Goal: Task Accomplishment & Management: Complete application form

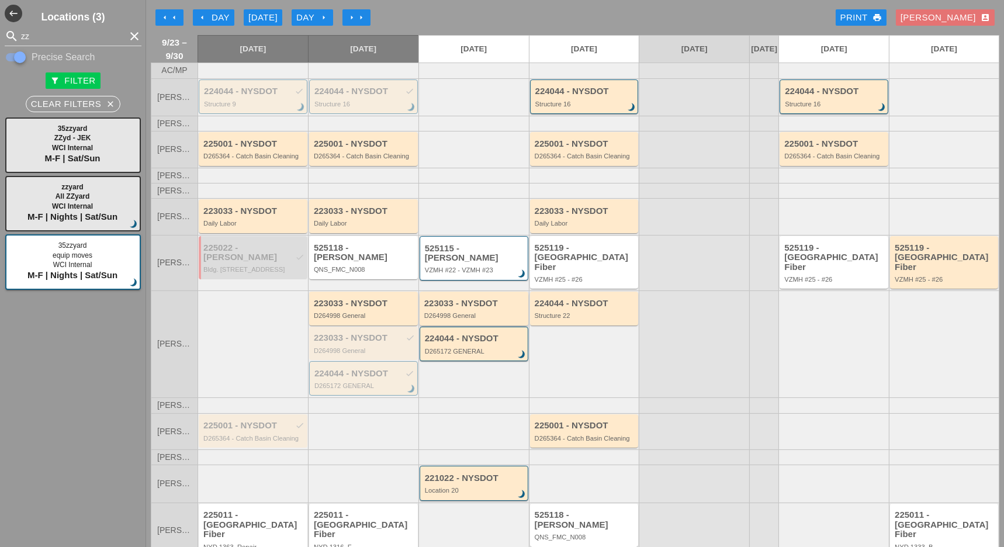
scroll to position [91, 0]
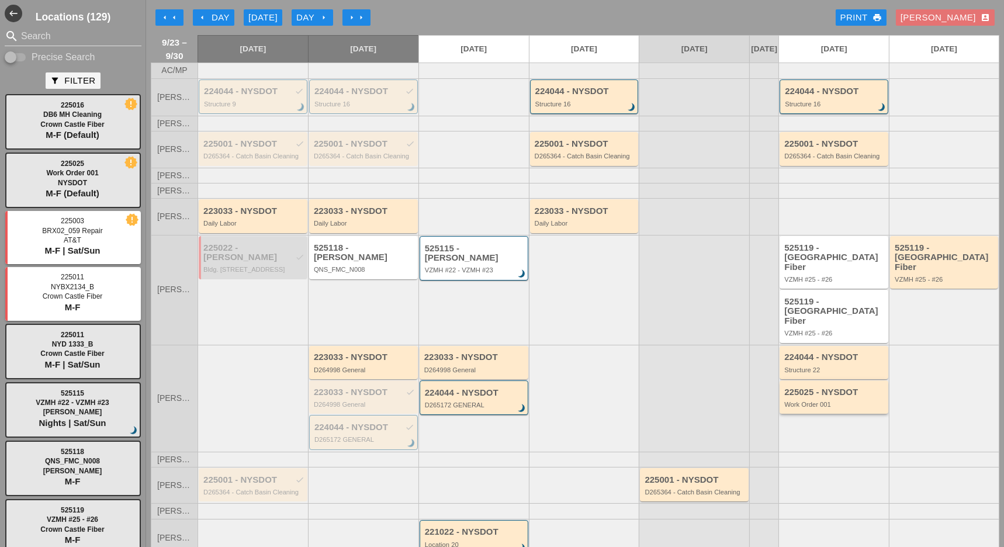
click at [828, 387] on div "225025 - NYSDOT Work Order 001" at bounding box center [834, 397] width 101 height 21
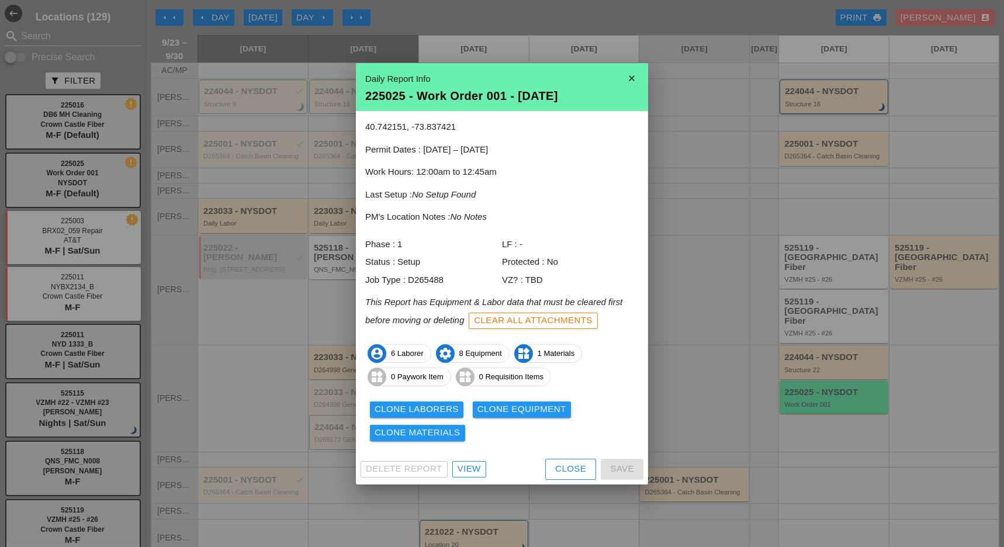
click at [465, 468] on div "View" at bounding box center [468, 468] width 23 height 13
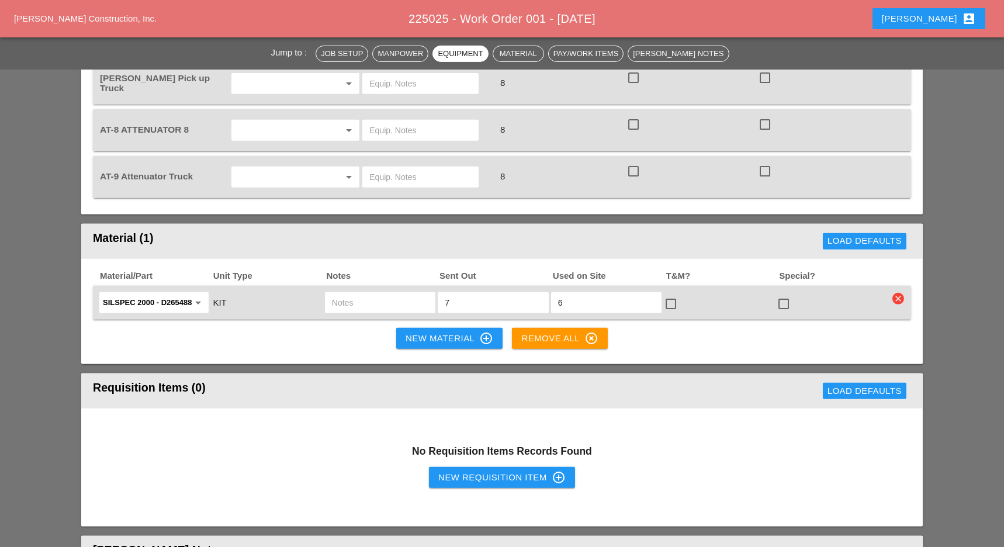
scroll to position [1246, 0]
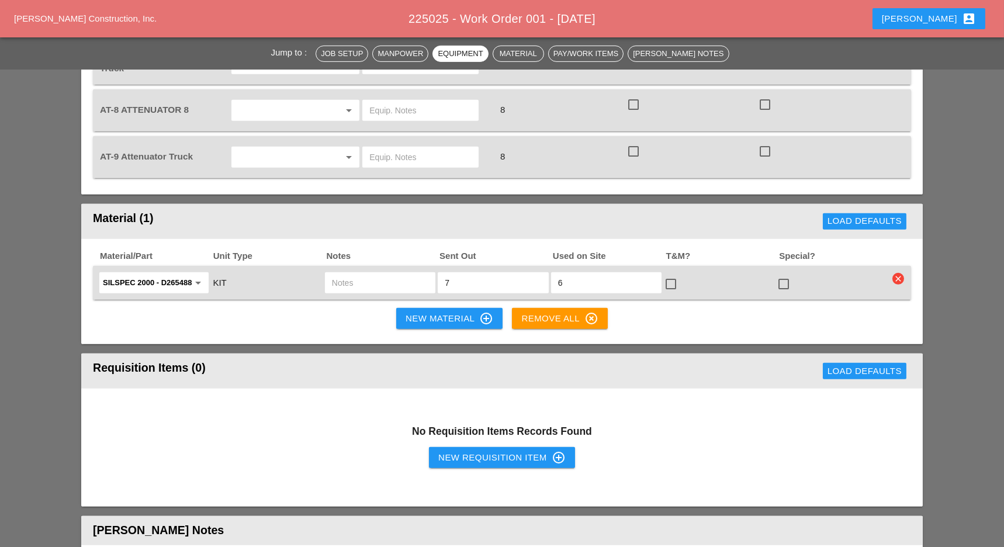
click at [455, 313] on div "New Material control_point" at bounding box center [449, 318] width 88 height 14
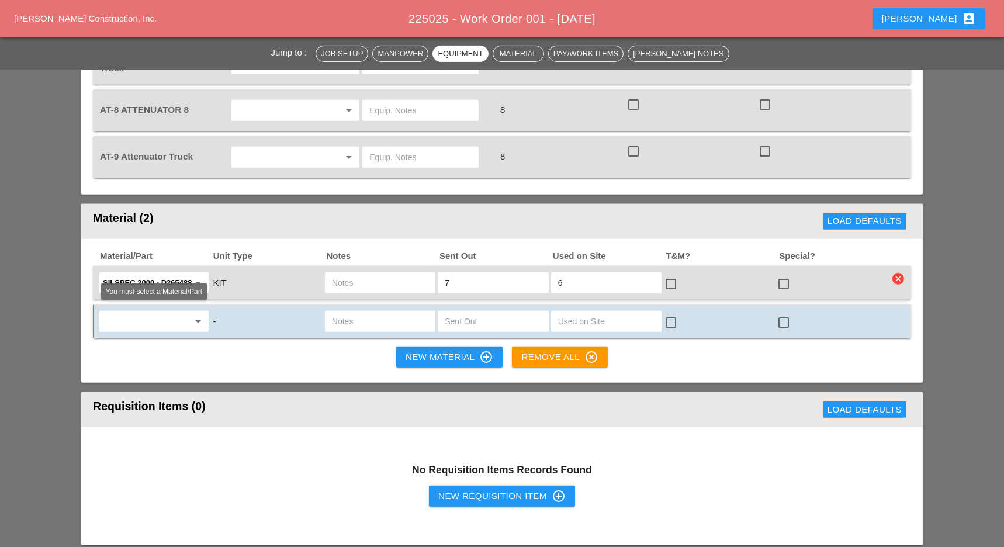
click at [131, 324] on input "text" at bounding box center [146, 321] width 86 height 19
type input "d"
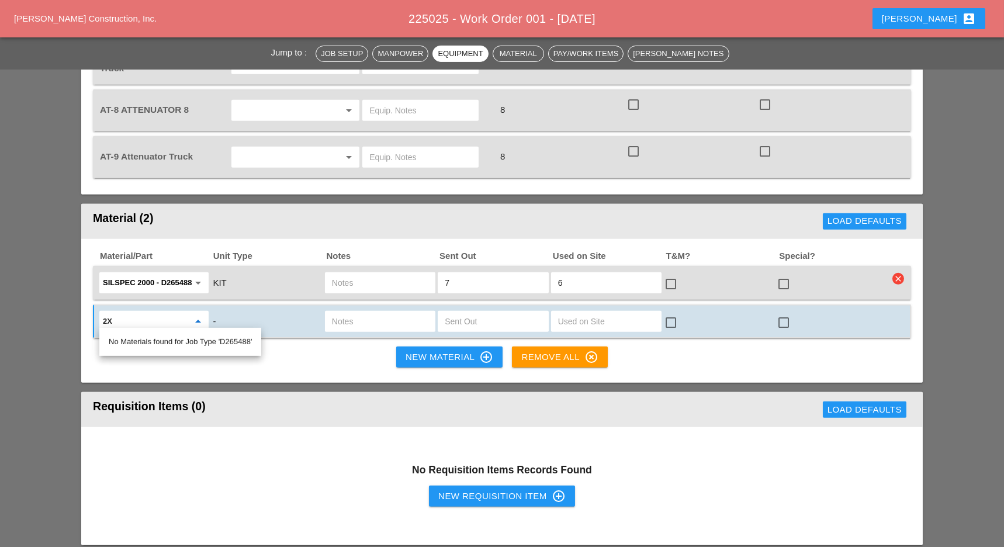
type input "2"
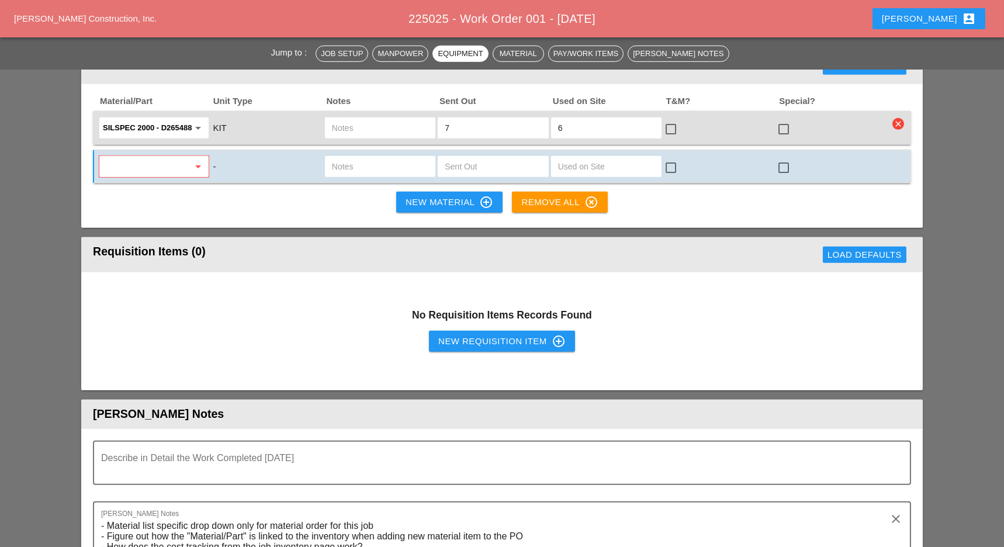
scroll to position [1402, 0]
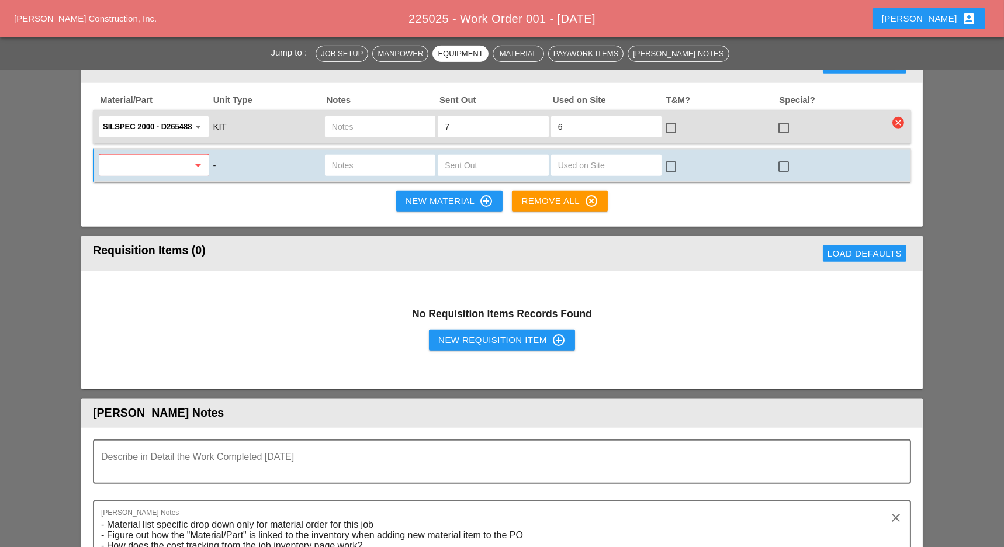
click at [462, 340] on div "New Requisition Item control_point" at bounding box center [501, 340] width 127 height 14
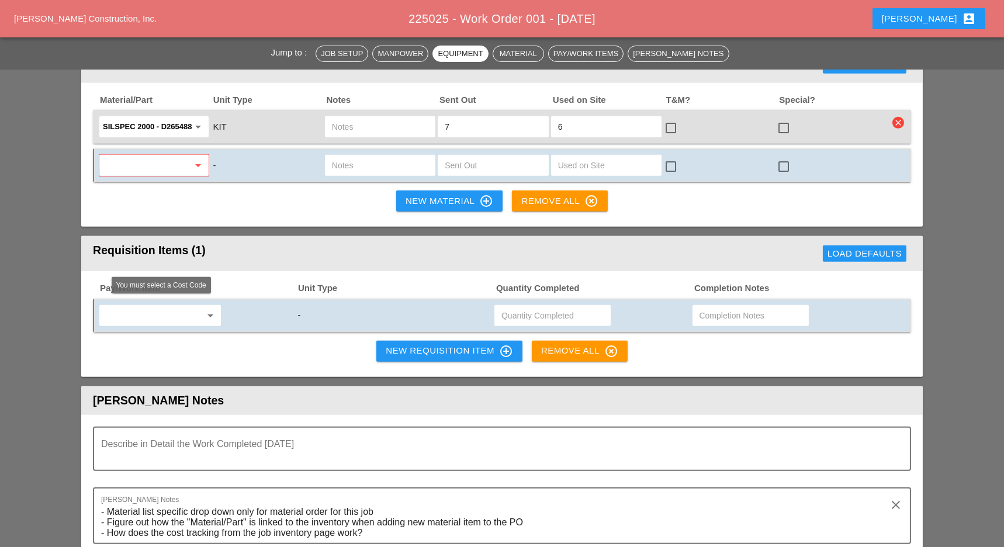
click at [178, 310] on input "text" at bounding box center [152, 315] width 98 height 19
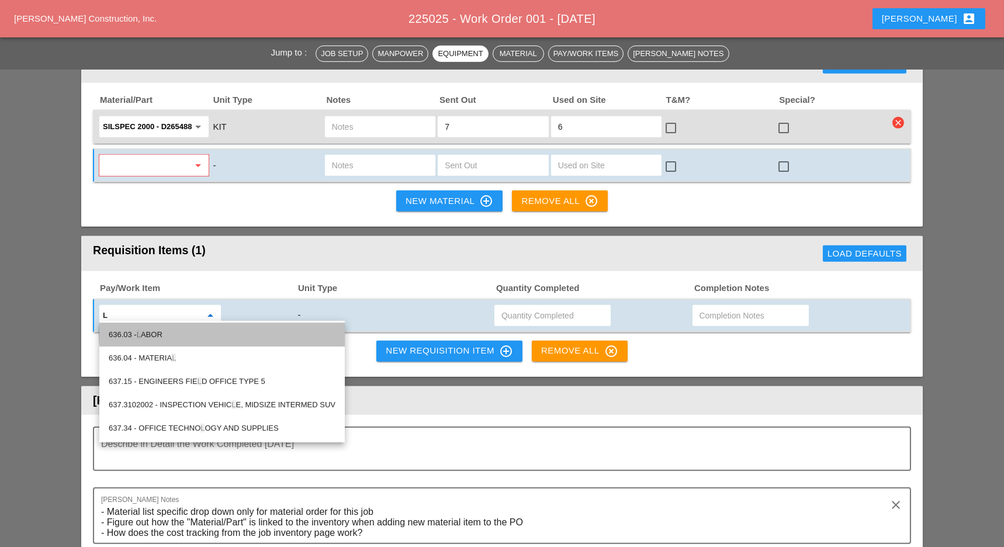
click at [164, 332] on div "636.03 - L ABOR" at bounding box center [222, 335] width 227 height 14
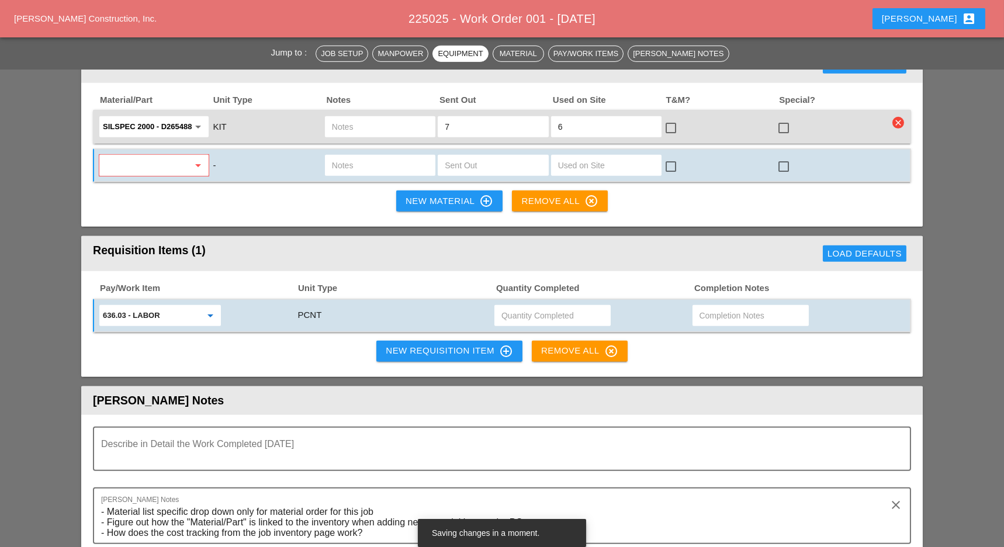
type input "636.03 - LABOR"
click at [437, 344] on div "New Requisition Item control_point" at bounding box center [449, 351] width 127 height 14
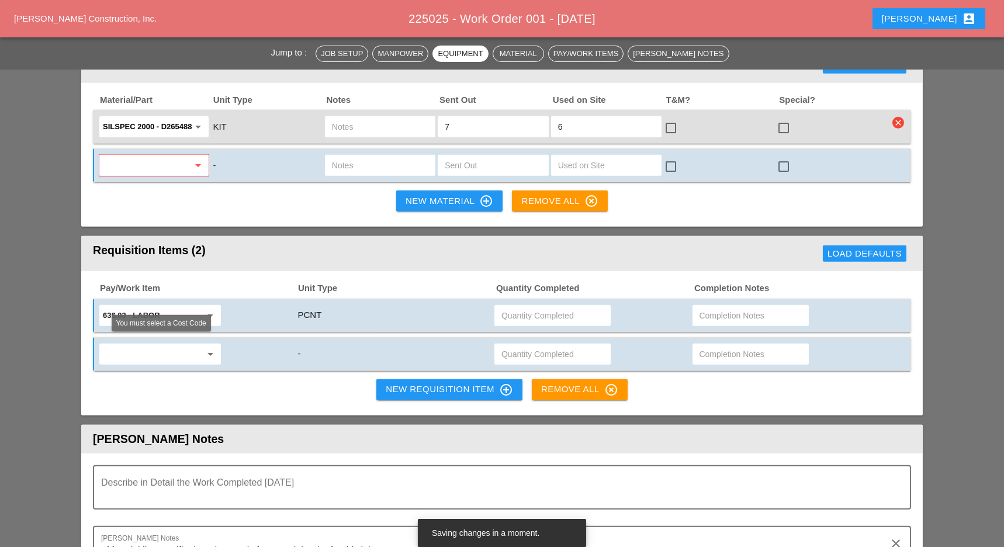
click at [186, 349] on input "text" at bounding box center [152, 354] width 98 height 19
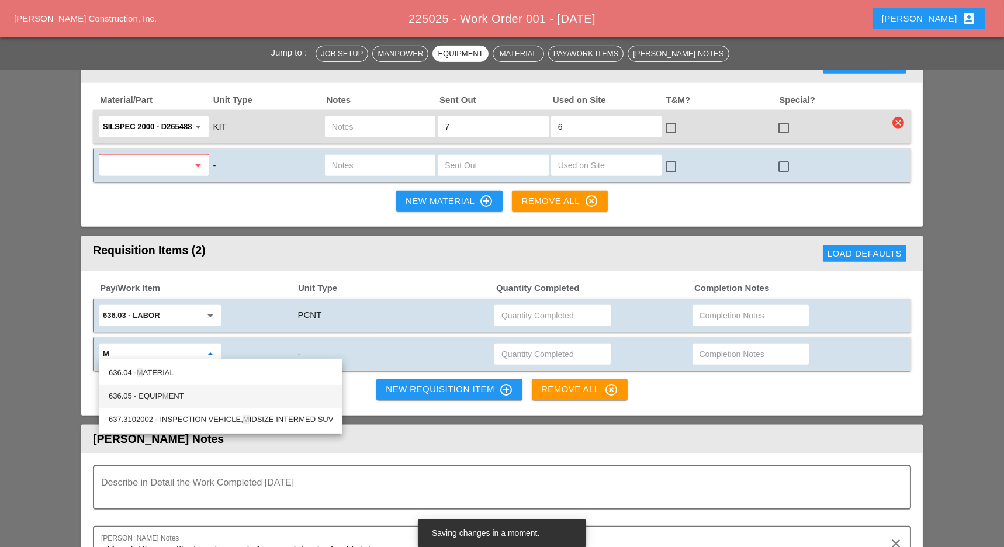
click at [176, 391] on div "636.05 - EQUIP M ENT" at bounding box center [221, 396] width 224 height 14
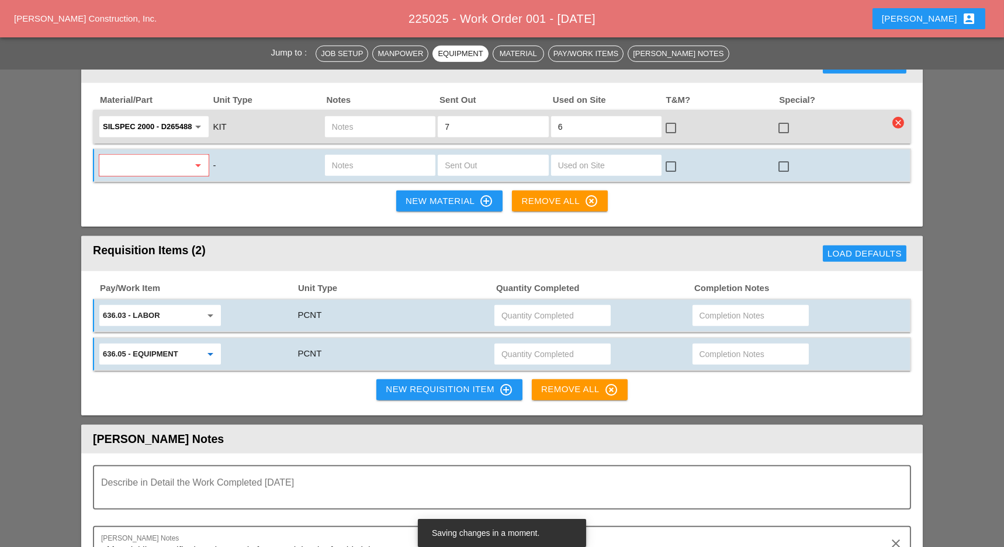
type input "636.05 - EQUIPMENT"
click at [391, 383] on div "New Requisition Item control_point" at bounding box center [449, 390] width 127 height 14
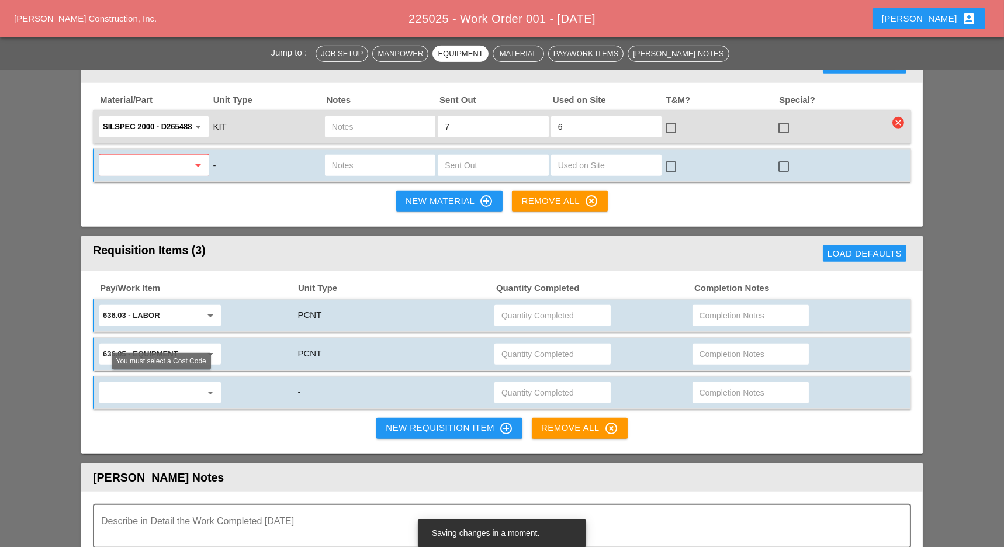
click at [131, 385] on input "text" at bounding box center [152, 392] width 98 height 19
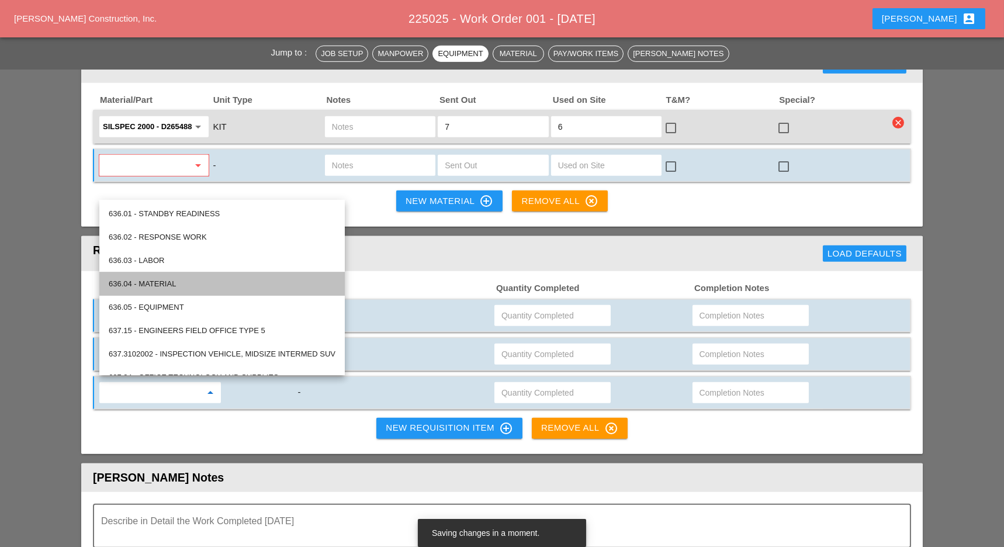
click at [176, 281] on div "636.04 - MATERIAL" at bounding box center [222, 284] width 227 height 14
type input "636.04 - MATERIAL"
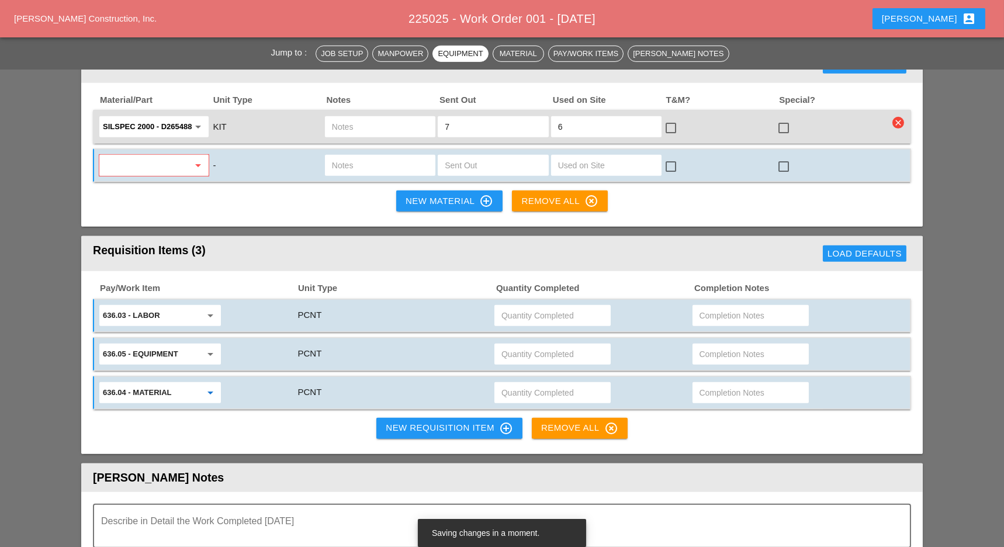
click at [572, 306] on input "text" at bounding box center [552, 315] width 102 height 19
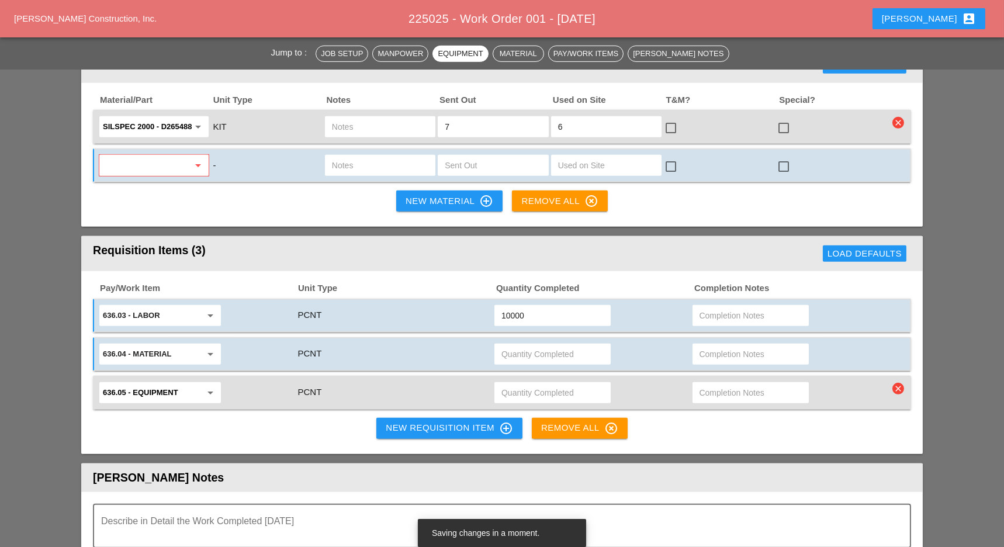
type input "10000"
click at [552, 345] on input "text" at bounding box center [552, 354] width 102 height 19
